Goal: Information Seeking & Learning: Learn about a topic

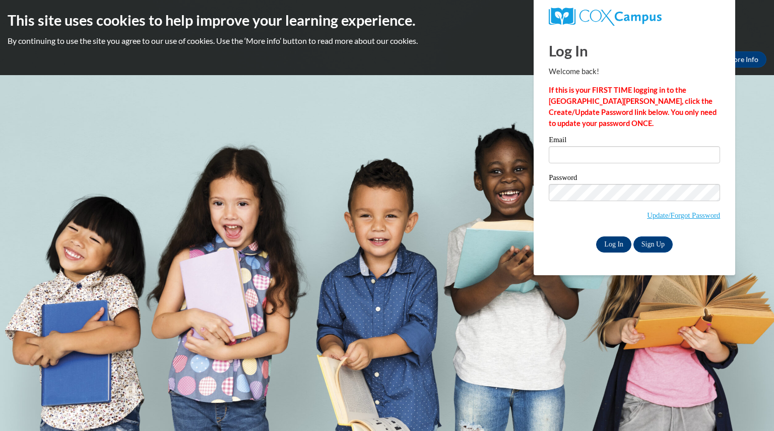
type input "cyntowns@yahoo.com"
click at [607, 244] on input "Log In" at bounding box center [613, 244] width 35 height 16
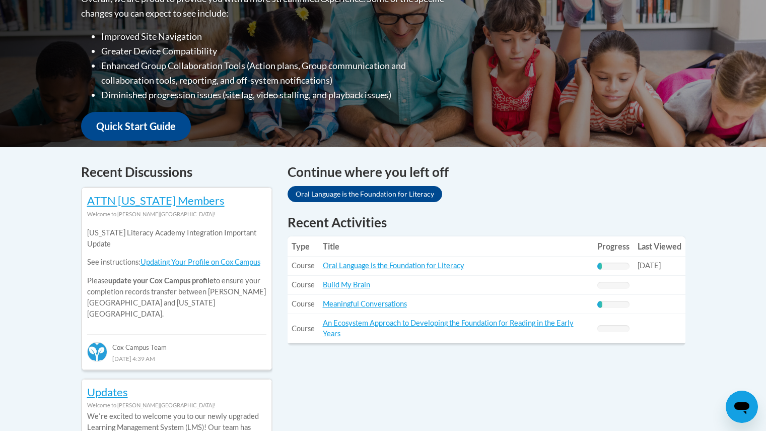
scroll to position [282, 0]
click at [450, 264] on link "Oral Language is the Foundation for Literacy" at bounding box center [394, 265] width 142 height 9
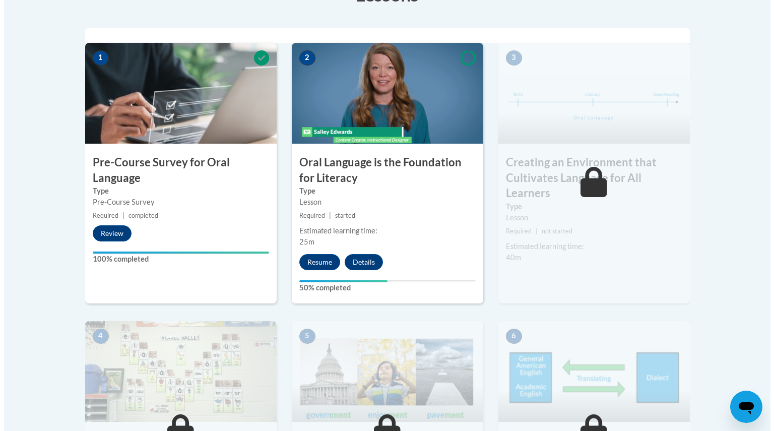
scroll to position [320, 0]
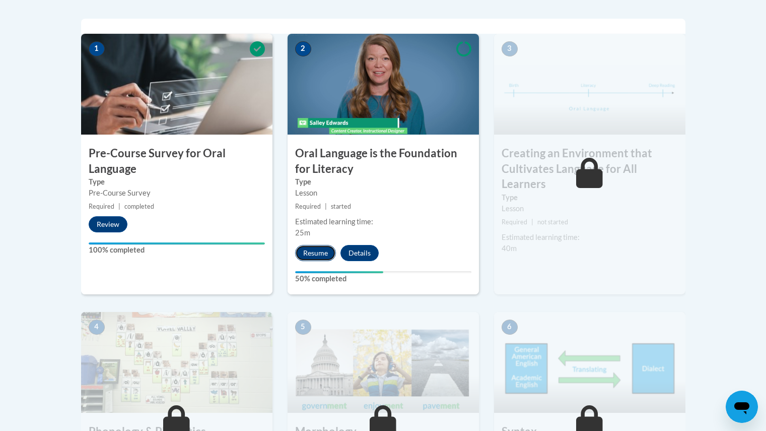
click at [316, 255] on button "Resume" at bounding box center [315, 253] width 41 height 16
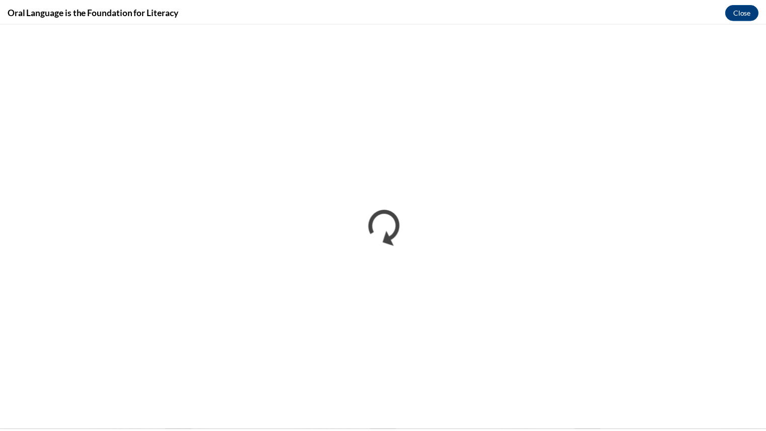
scroll to position [0, 0]
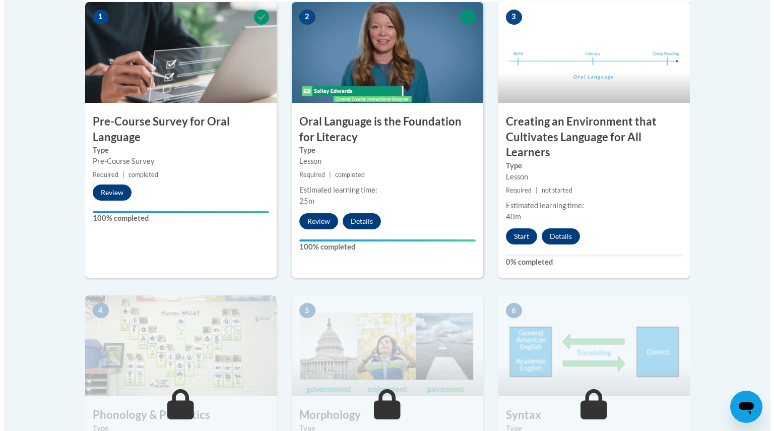
scroll to position [351, 0]
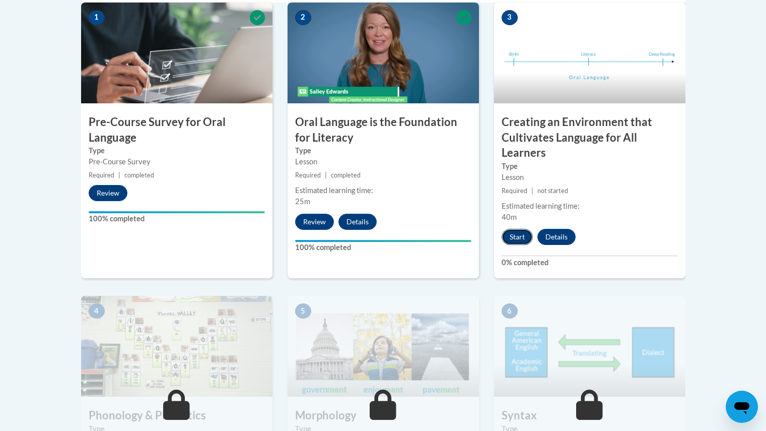
click at [519, 235] on button "Start" at bounding box center [517, 237] width 31 height 16
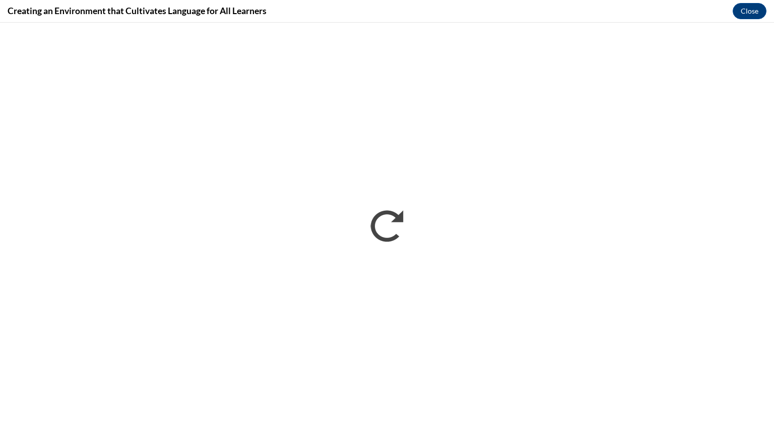
scroll to position [0, 0]
